Goal: Information Seeking & Learning: Learn about a topic

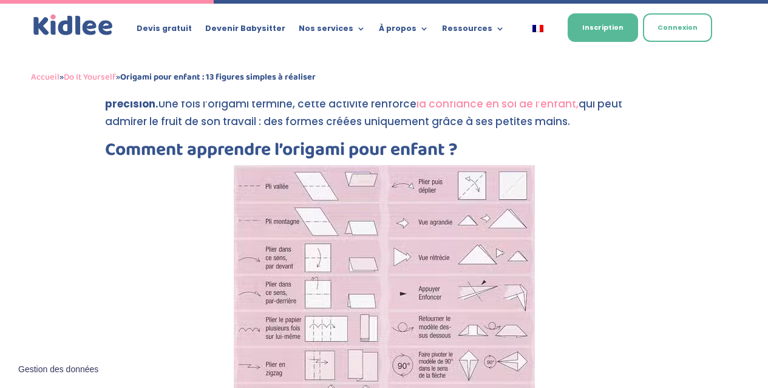
scroll to position [1516, 0]
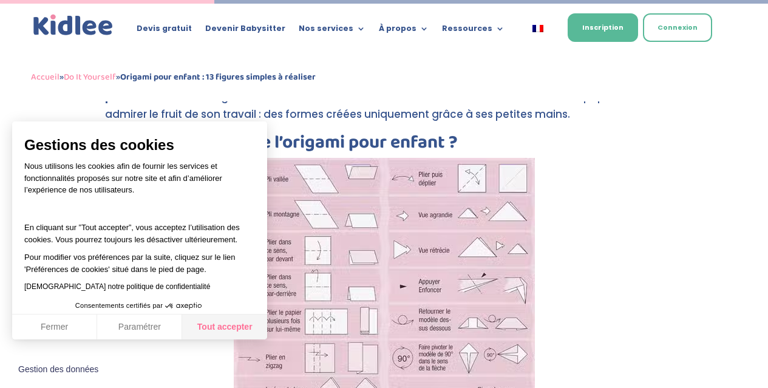
click at [249, 322] on button "Tout accepter" at bounding box center [224, 326] width 85 height 25
checkbox input "true"
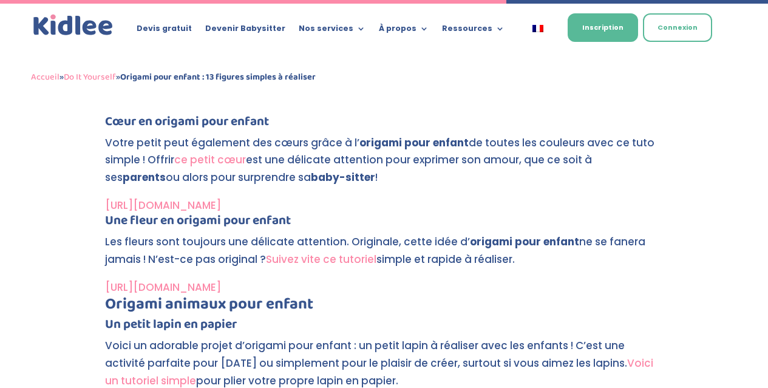
scroll to position [3579, 0]
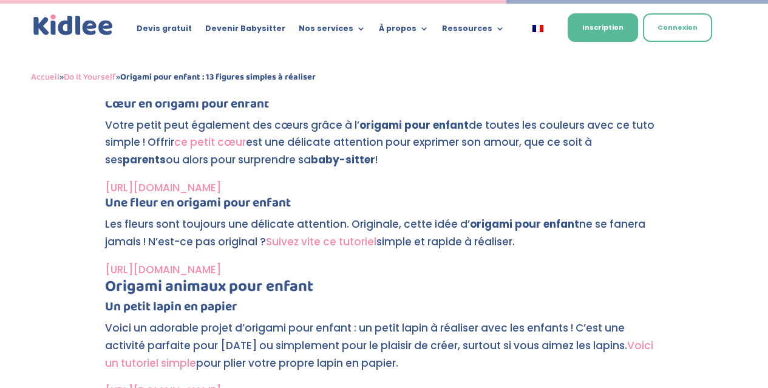
click at [221, 188] on link "[URL][DOMAIN_NAME]" at bounding box center [163, 187] width 116 height 15
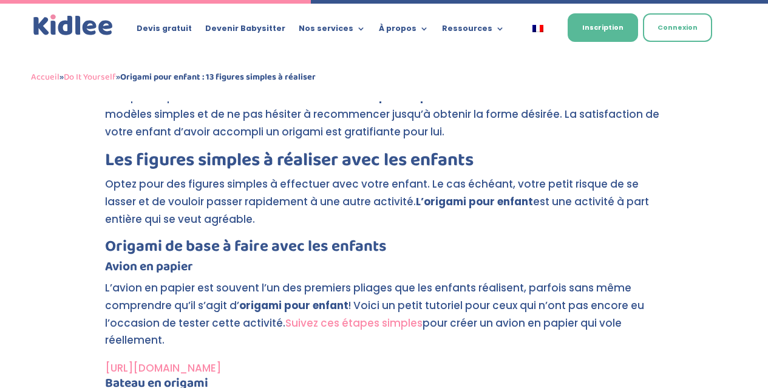
scroll to position [2210, 0]
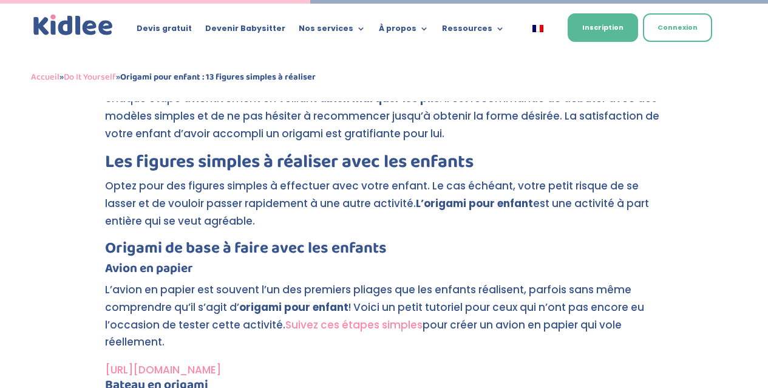
click at [374, 325] on link "Suivez ces étapes simples" at bounding box center [353, 324] width 137 height 15
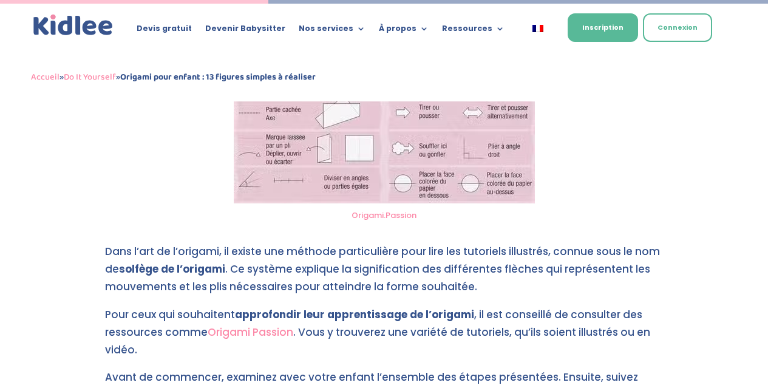
scroll to position [1854, 0]
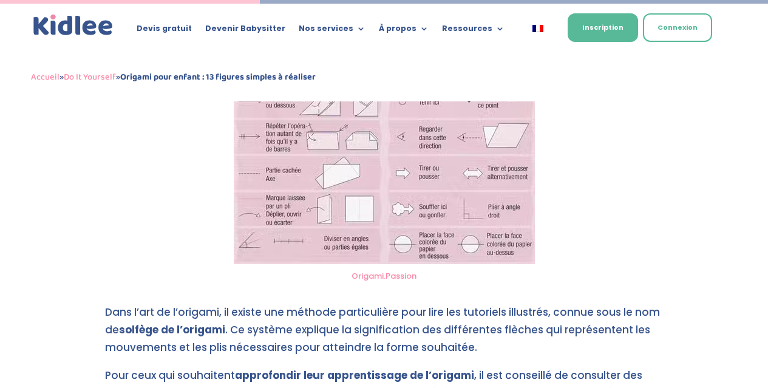
click at [378, 277] on link "Origami.Passion" at bounding box center [383, 276] width 65 height 12
